Goal: Task Accomplishment & Management: Use online tool/utility

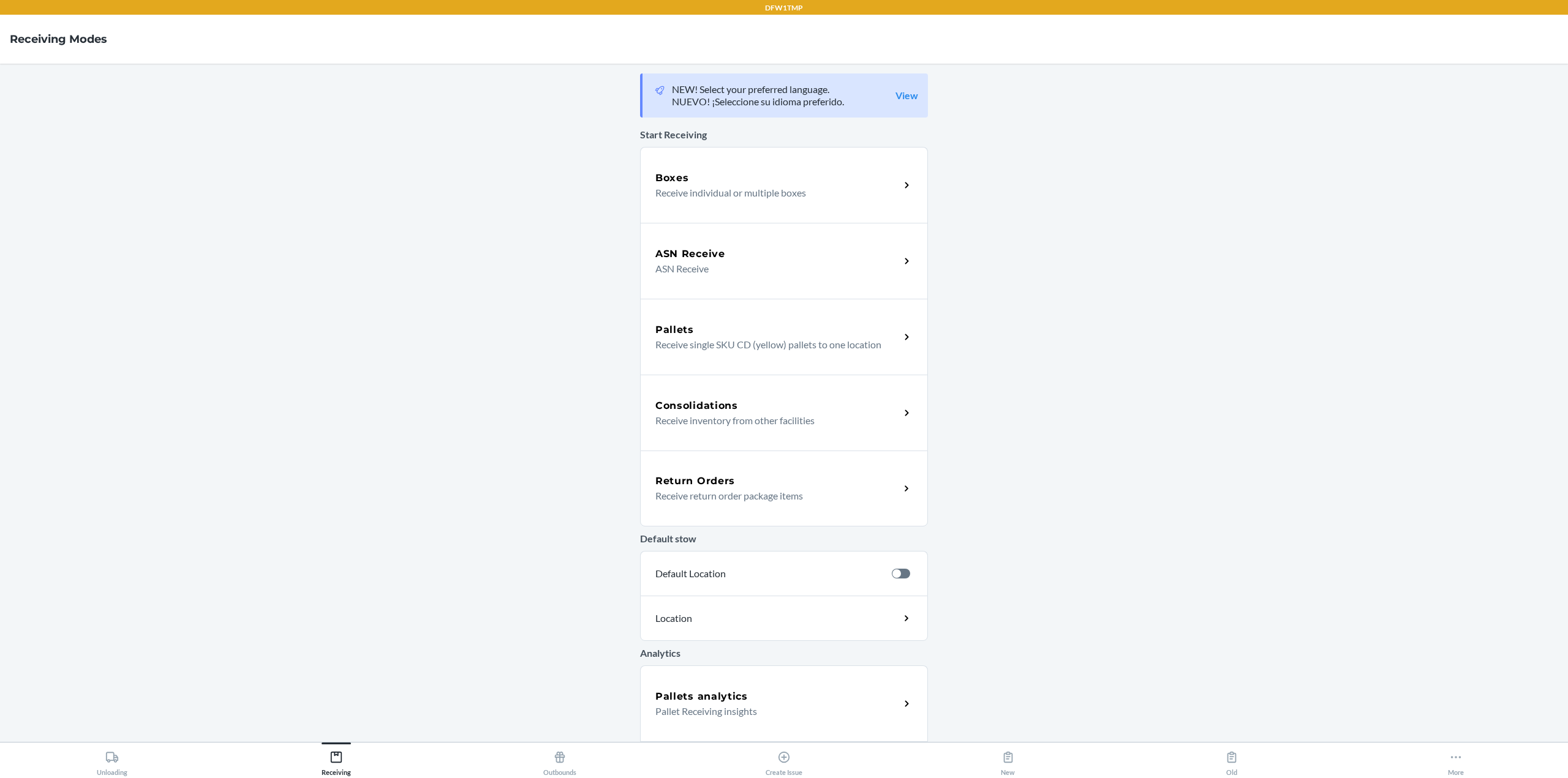
click at [773, 250] on div "ASN Receive" at bounding box center [777, 253] width 244 height 15
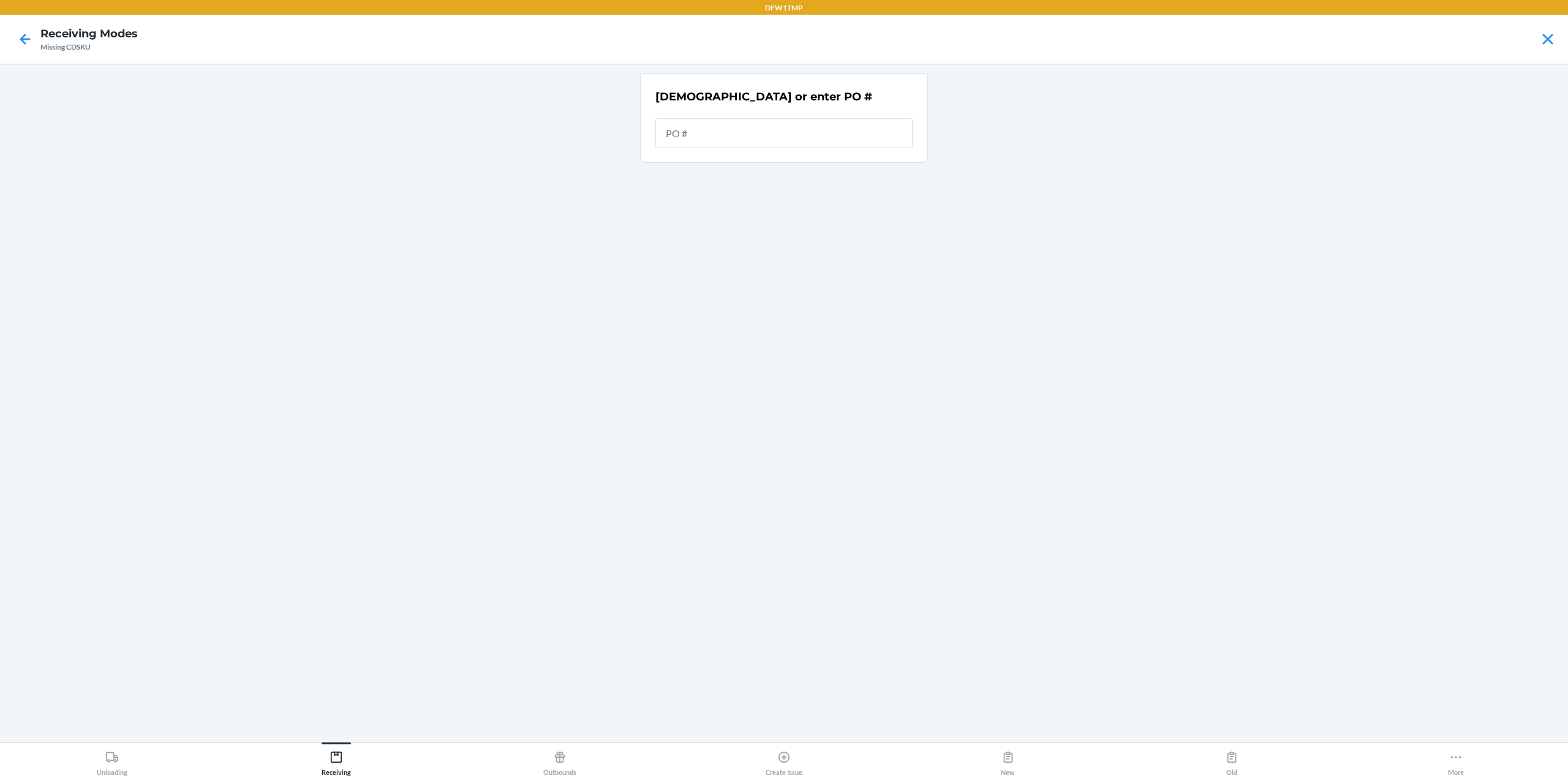
click at [703, 133] on input "text" at bounding box center [784, 133] width 257 height 29
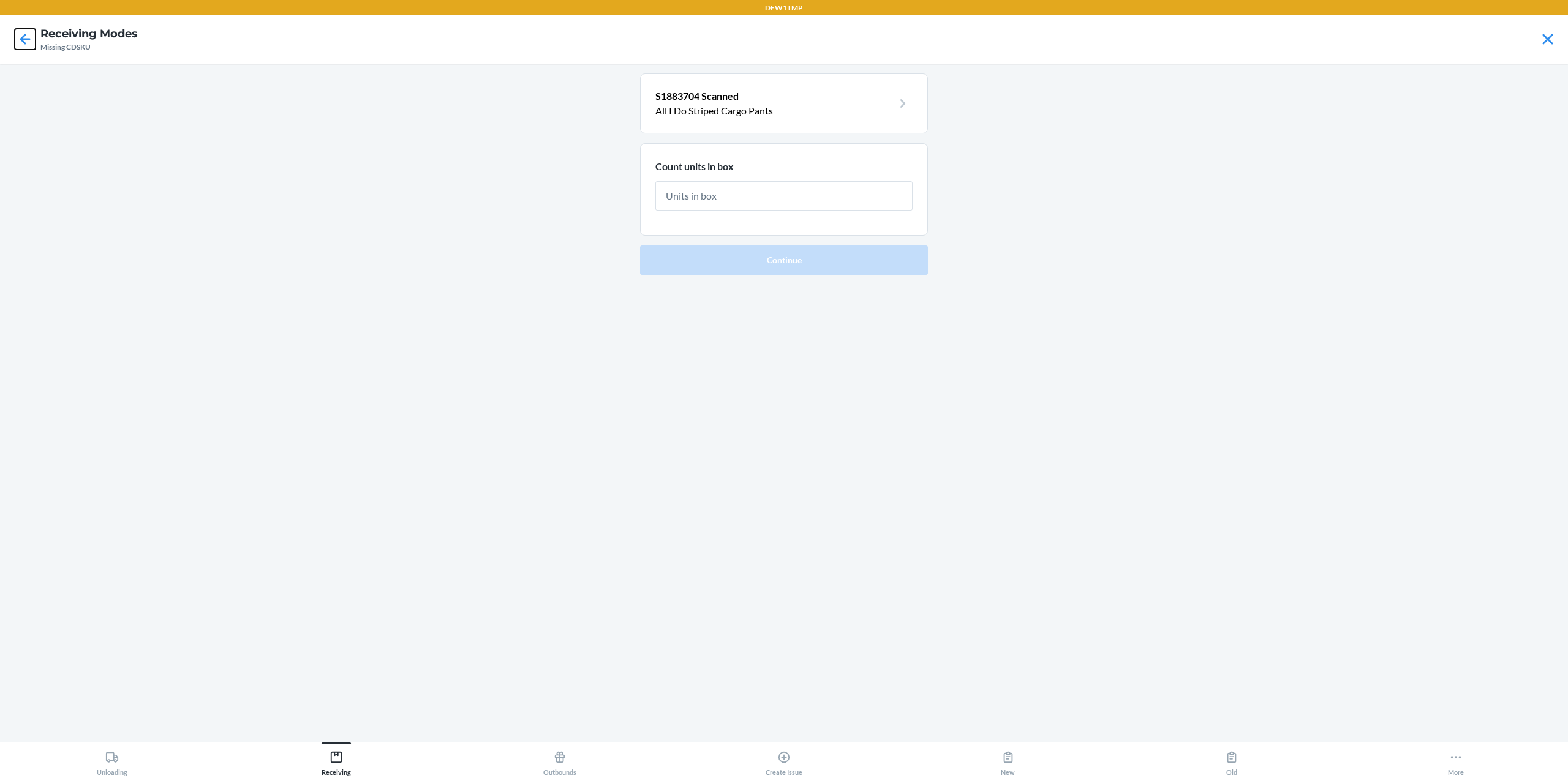
click at [23, 39] on icon at bounding box center [25, 39] width 10 height 10
